Goal: Complete application form

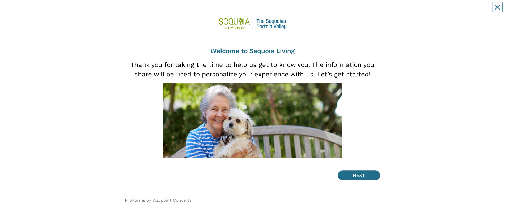
scroll to position [1, 0]
drag, startPoint x: 363, startPoint y: 174, endPoint x: 363, endPoint y: 163, distance: 11.2
click at [363, 10] on button "NEXT" at bounding box center [359, 176] width 42 height 10
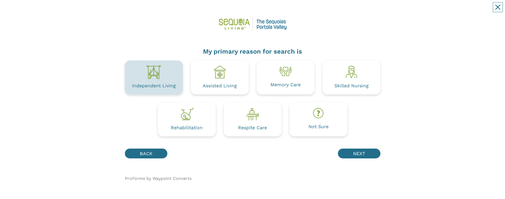
click at [160, 10] on div "Independent Living" at bounding box center [154, 86] width 44 height 5
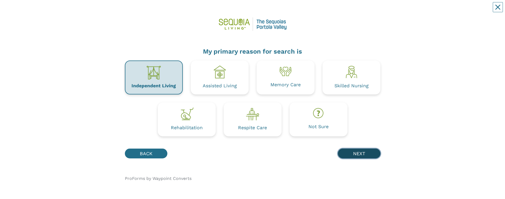
click at [360, 10] on button "NEXT" at bounding box center [359, 154] width 42 height 10
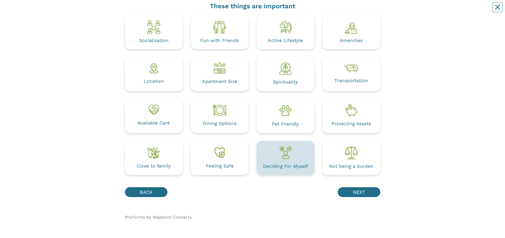
scroll to position [45, 0]
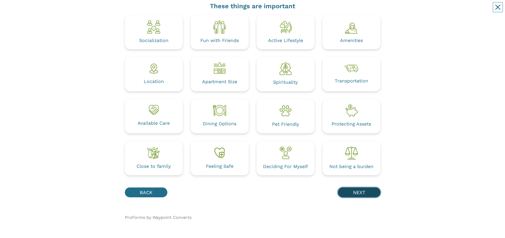
click at [355, 10] on button "NEXT" at bounding box center [359, 192] width 42 height 10
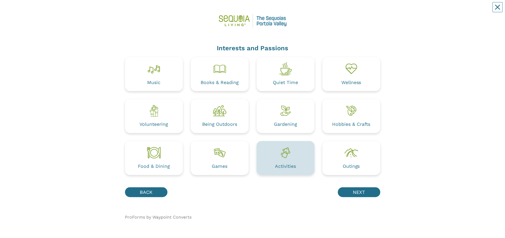
scroll to position [3, 0]
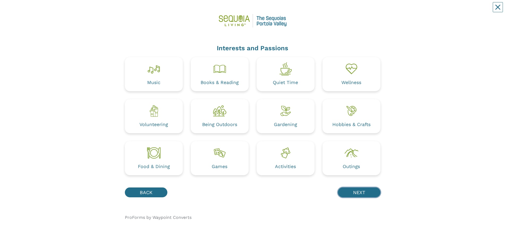
drag, startPoint x: 361, startPoint y: 193, endPoint x: 358, endPoint y: 153, distance: 40.0
click at [361, 10] on button "NEXT" at bounding box center [359, 192] width 42 height 10
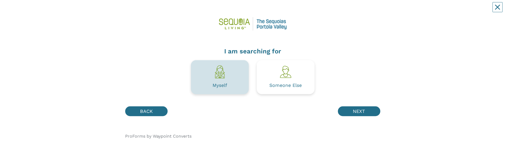
scroll to position [0, 0]
click at [219, 10] on div "Myself" at bounding box center [220, 77] width 58 height 34
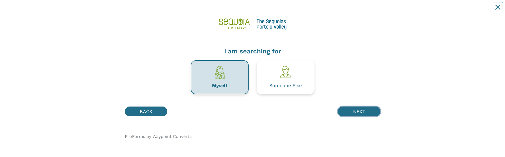
drag, startPoint x: 364, startPoint y: 112, endPoint x: 361, endPoint y: 112, distance: 3.0
click at [364, 10] on button "NEXT" at bounding box center [359, 111] width 42 height 10
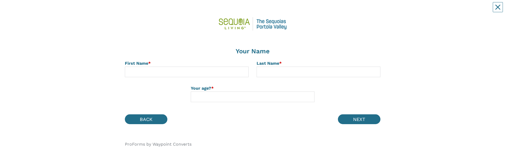
scroll to position [0, 0]
